Goal: Task Accomplishment & Management: Manage account settings

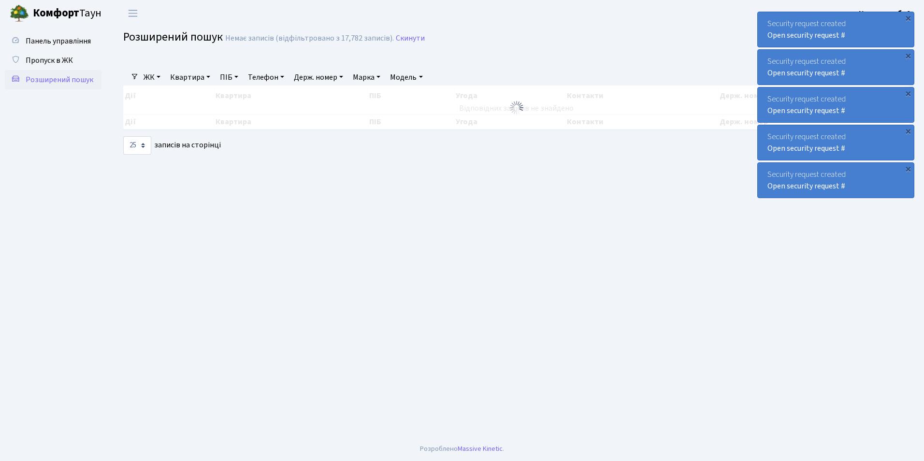
select select "25"
click at [56, 59] on span "Пропуск в ЖК" at bounding box center [49, 60] width 47 height 11
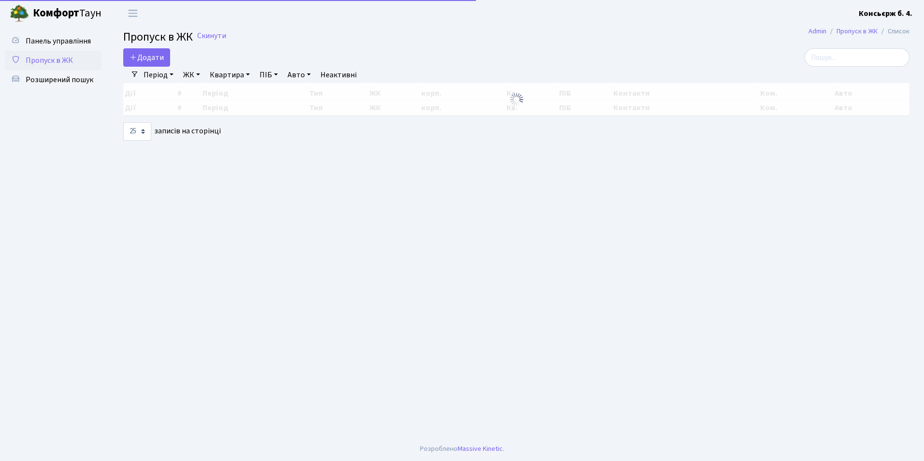
select select "25"
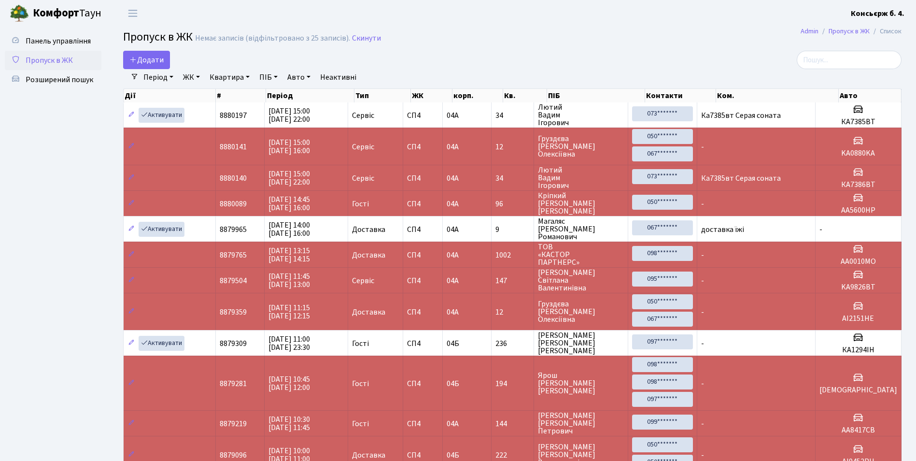
click at [49, 61] on span "Пропуск в ЖК" at bounding box center [49, 60] width 47 height 11
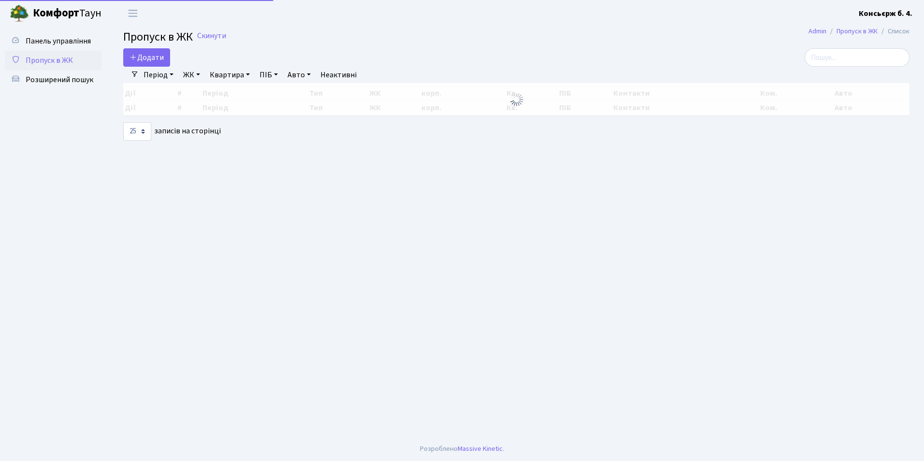
select select "25"
